Goal: Task Accomplishment & Management: Manage account settings

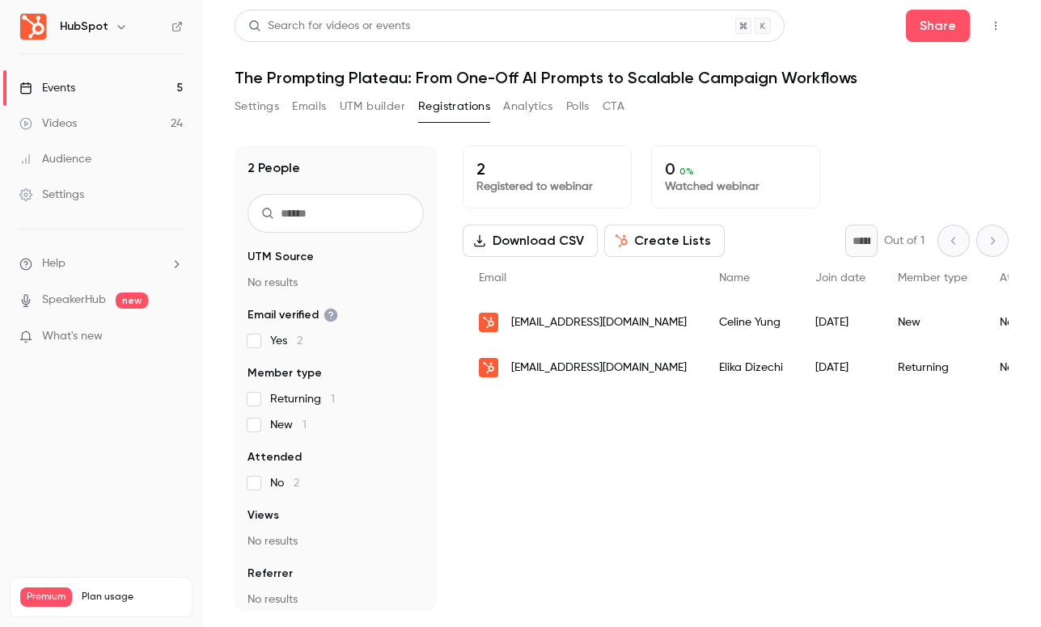
click at [266, 112] on button "Settings" at bounding box center [256, 107] width 44 height 26
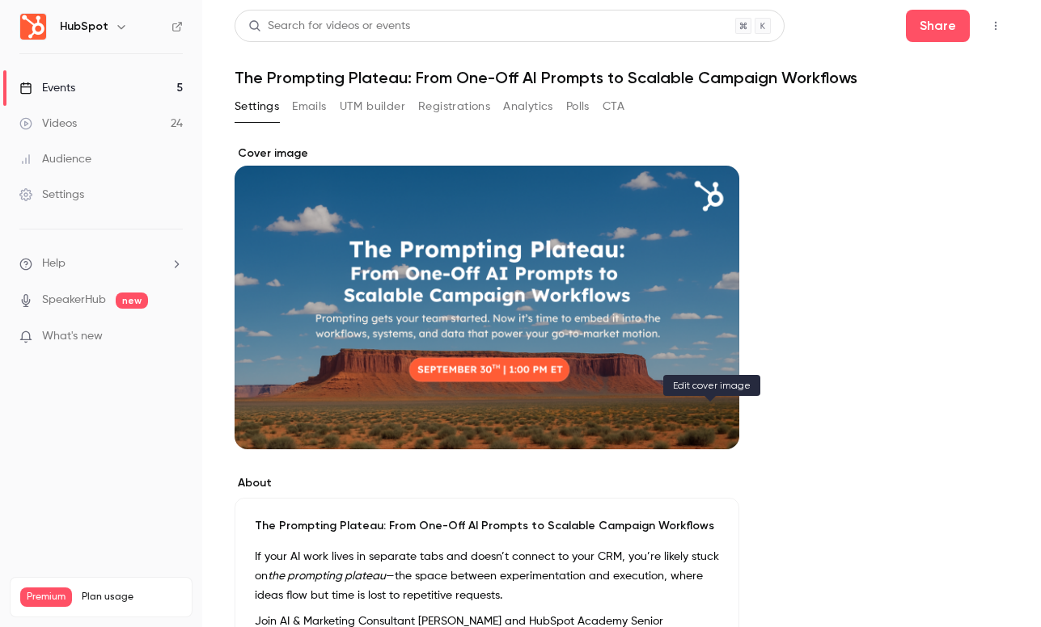
click at [704, 422] on icon "Cover image" at bounding box center [710, 420] width 18 height 13
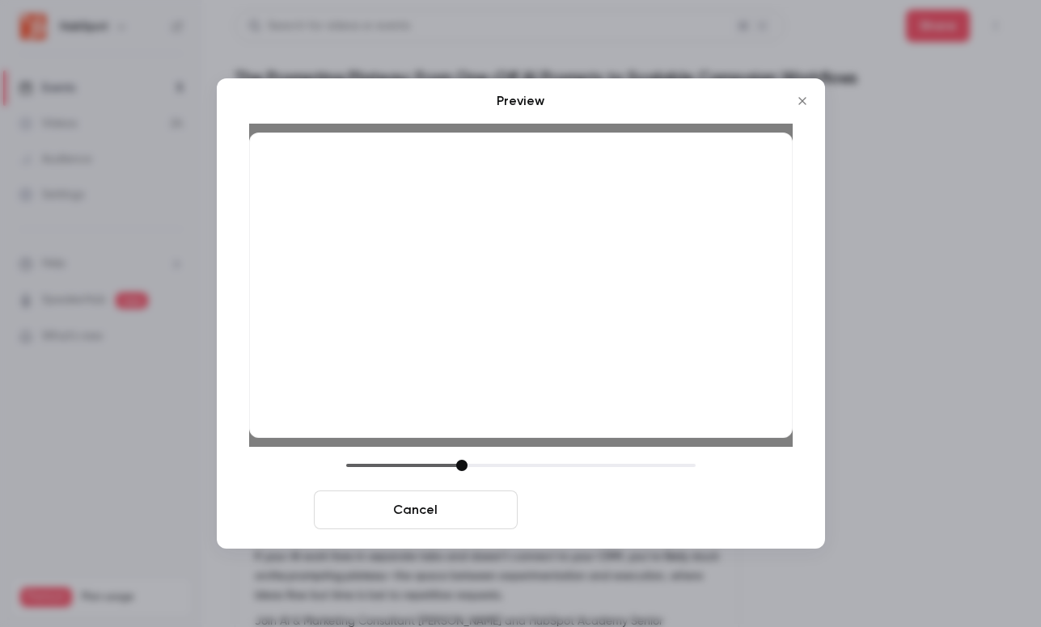
click at [680, 523] on button "Save cover" at bounding box center [626, 510] width 204 height 39
click at [676, 510] on button "Save cover" at bounding box center [626, 510] width 204 height 39
click at [583, 502] on button "Save cover" at bounding box center [626, 510] width 204 height 39
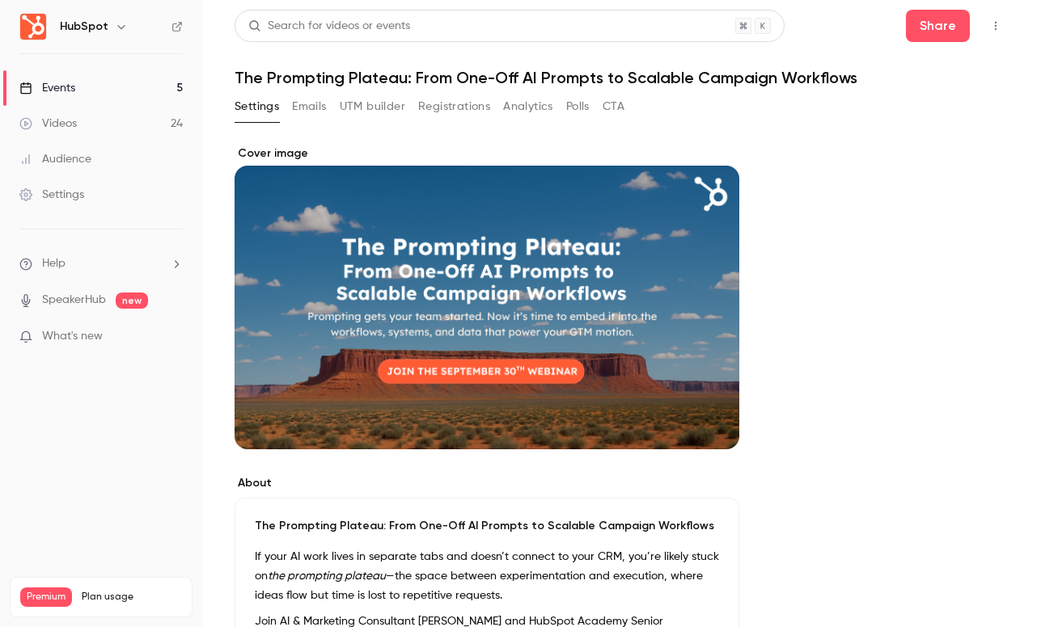
click at [712, 411] on button "Cover image" at bounding box center [710, 420] width 32 height 32
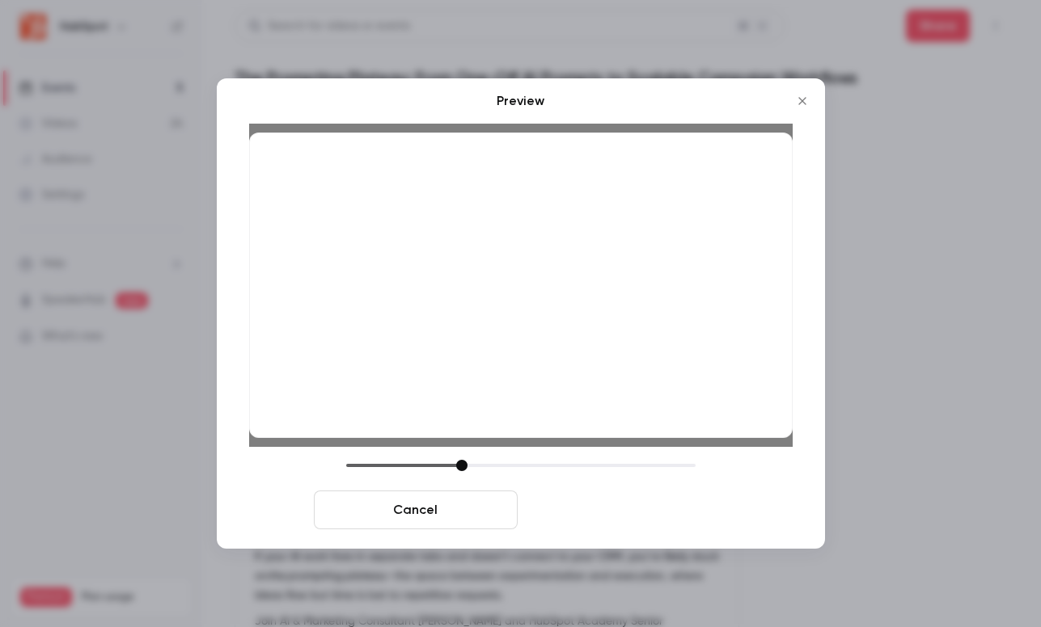
click at [686, 507] on button "Save cover" at bounding box center [626, 510] width 204 height 39
